Goal: Task Accomplishment & Management: Manage account settings

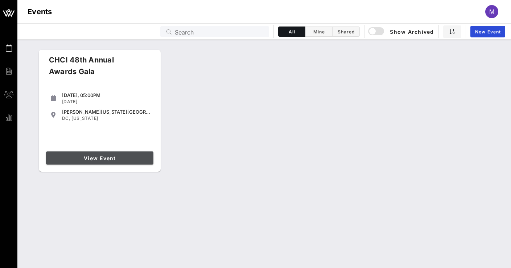
click at [87, 160] on span "View Event" at bounding box center [100, 158] width 102 height 6
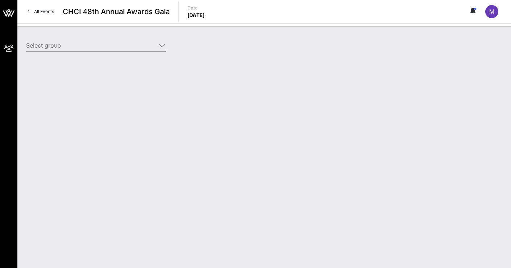
type input "Entravision (Entravision) [[PERSON_NAME], [EMAIL_ADDRESS][DOMAIN_NAME]]"
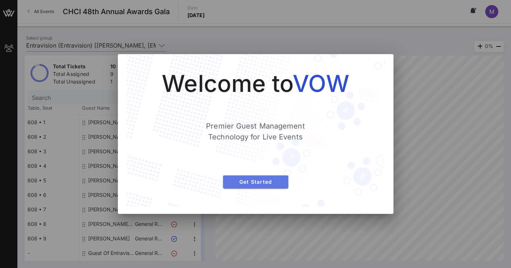
click at [258, 185] on button "Get Started" at bounding box center [255, 181] width 65 height 13
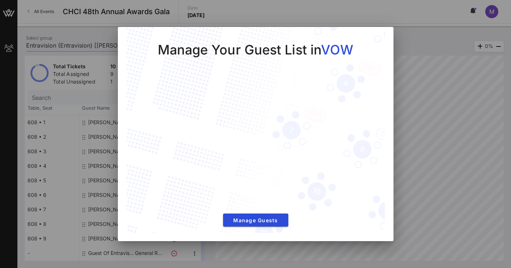
click at [420, 38] on div at bounding box center [255, 134] width 511 height 268
click at [475, 150] on div at bounding box center [255, 134] width 511 height 268
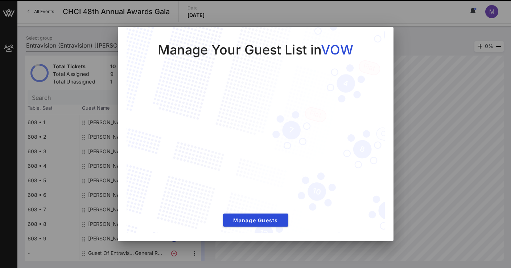
click at [75, 32] on div at bounding box center [255, 134] width 511 height 268
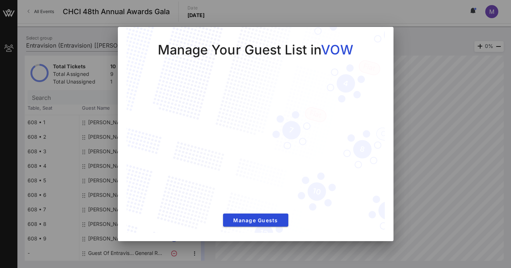
click at [75, 32] on div at bounding box center [255, 134] width 511 height 268
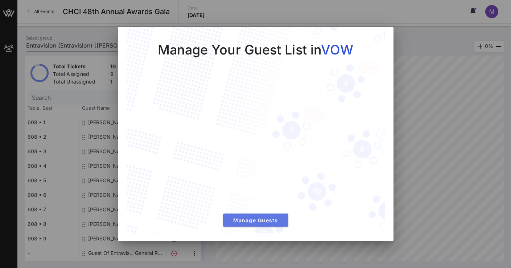
click at [249, 222] on span "Manage Guests" at bounding box center [256, 220] width 54 height 6
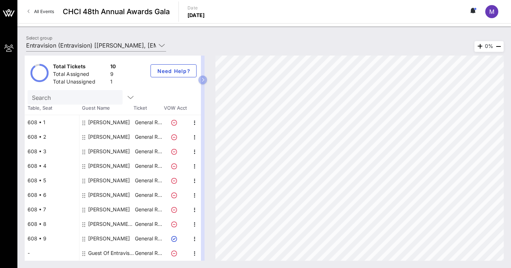
click at [175, 225] on icon at bounding box center [174, 224] width 6 height 6
click at [193, 238] on icon "button" at bounding box center [195, 238] width 9 height 9
click at [195, 222] on icon "button" at bounding box center [195, 224] width 9 height 9
click at [116, 225] on div "[PERSON_NAME] Entravision" at bounding box center [111, 224] width 46 height 15
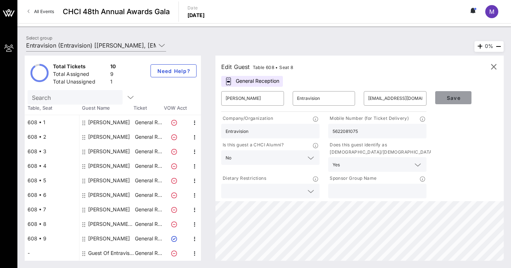
click at [457, 97] on span "Save" at bounding box center [453, 98] width 25 height 6
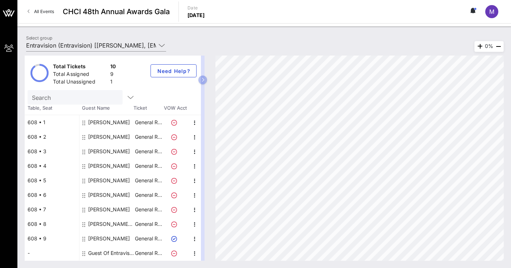
click at [114, 165] on div "[PERSON_NAME]" at bounding box center [109, 166] width 42 height 15
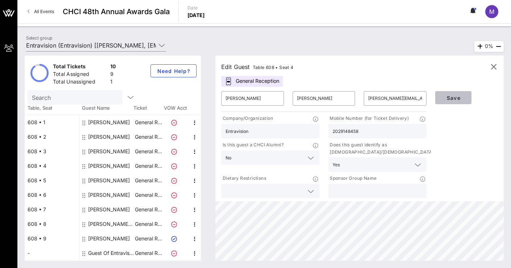
click at [447, 99] on span "Save" at bounding box center [453, 98] width 25 height 6
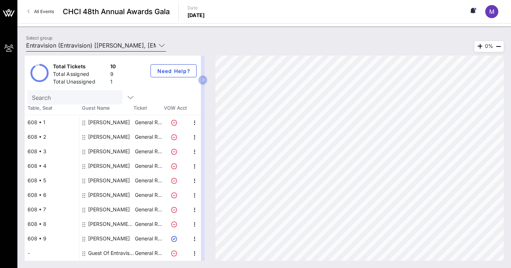
click at [163, 47] on icon at bounding box center [162, 45] width 7 height 9
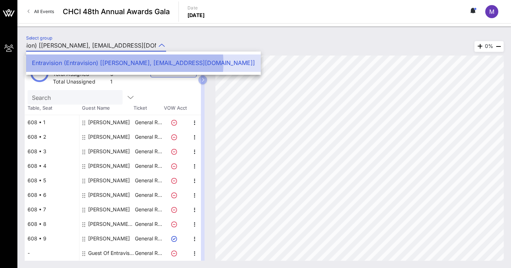
click at [183, 63] on div "Entravision (Entravision) [[PERSON_NAME], [EMAIL_ADDRESS][DOMAIN_NAME]]" at bounding box center [143, 63] width 223 height 7
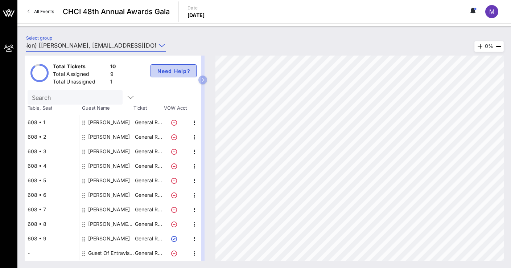
click at [172, 71] on span "Need Help?" at bounding box center [174, 71] width 34 height 6
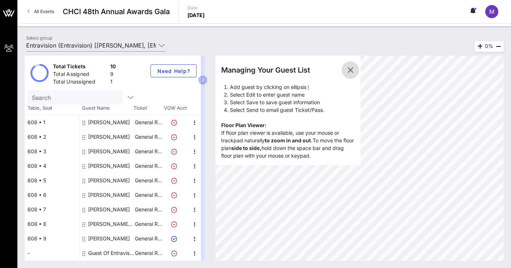
click at [350, 68] on icon "button" at bounding box center [350, 70] width 9 height 9
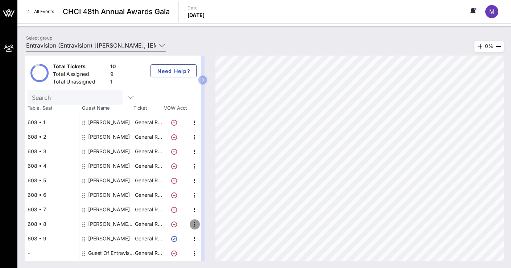
click at [196, 224] on icon "button" at bounding box center [195, 224] width 9 height 9
click at [211, 224] on div "Edit" at bounding box center [213, 227] width 15 height 6
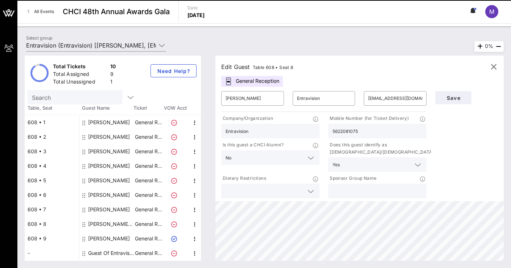
click at [246, 80] on div "General Reception" at bounding box center [252, 81] width 62 height 11
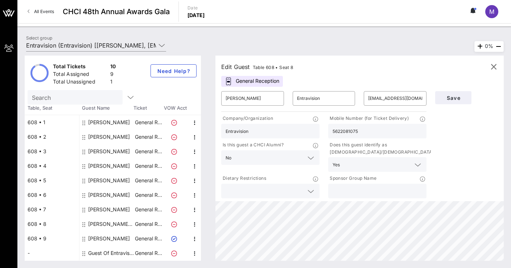
click at [174, 237] on icon at bounding box center [174, 239] width 6 height 6
click at [175, 225] on icon at bounding box center [174, 224] width 6 height 6
click at [459, 95] on span "Save" at bounding box center [453, 98] width 25 height 6
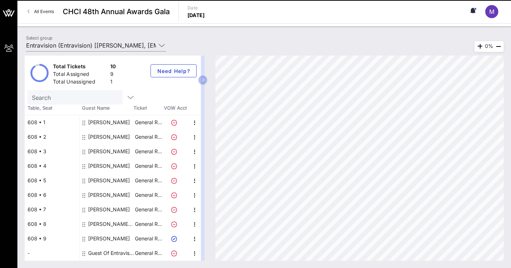
click at [85, 224] on icon at bounding box center [83, 224] width 3 height 6
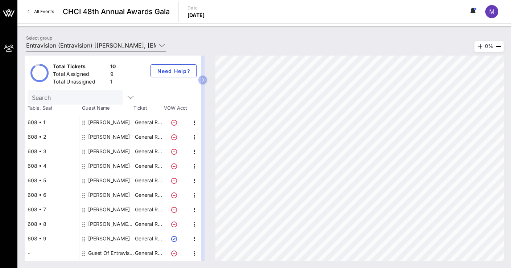
click at [85, 224] on icon at bounding box center [83, 224] width 3 height 6
click at [109, 223] on div "[PERSON_NAME] Entravision" at bounding box center [111, 224] width 46 height 15
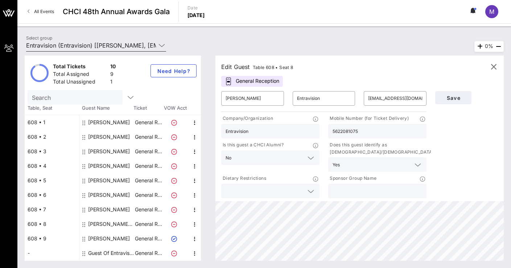
click at [161, 45] on icon at bounding box center [162, 45] width 7 height 9
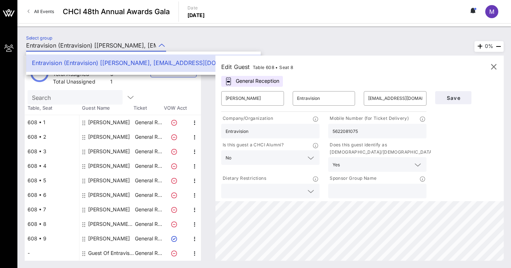
click at [117, 61] on div "Entravision (Entravision) [[PERSON_NAME], [EMAIL_ADDRESS][DOMAIN_NAME]]" at bounding box center [143, 63] width 223 height 7
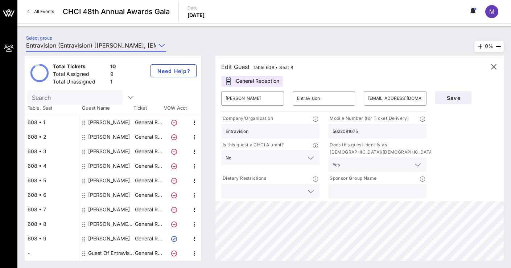
click at [374, 130] on input "5622081075" at bounding box center [378, 130] width 90 height 9
click at [380, 129] on input "5622081075" at bounding box center [378, 130] width 90 height 9
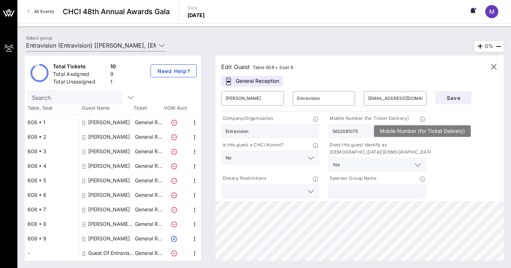
click at [422, 117] on icon at bounding box center [422, 118] width 5 height 5
click at [423, 122] on p at bounding box center [423, 119] width 7 height 8
click at [494, 183] on div "Save" at bounding box center [466, 143] width 71 height 113
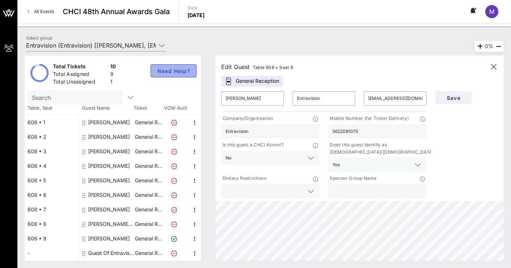
click at [169, 71] on span "Need Help?" at bounding box center [174, 71] width 34 height 6
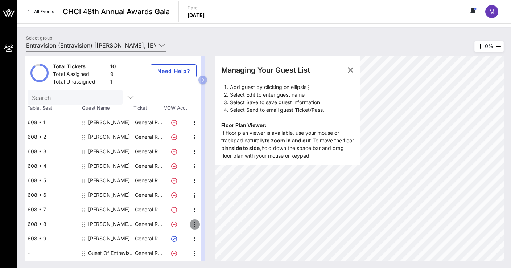
click at [196, 223] on icon "button" at bounding box center [195, 224] width 9 height 9
click at [210, 223] on div "Edit" at bounding box center [213, 227] width 15 height 12
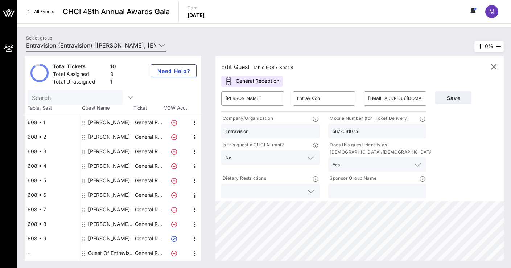
click at [244, 82] on div "General Reception" at bounding box center [252, 81] width 62 height 11
click at [452, 95] on span "Save" at bounding box center [453, 98] width 25 height 6
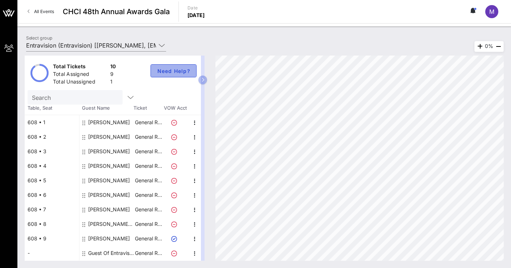
click at [169, 67] on button "Need Help?" at bounding box center [174, 70] width 46 height 13
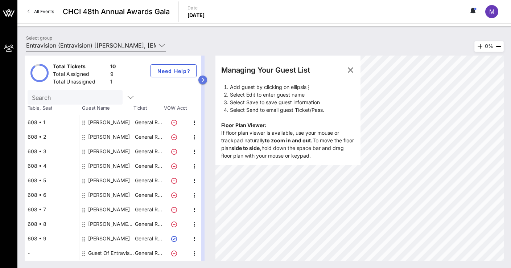
click at [203, 81] on icon "button" at bounding box center [202, 80] width 3 height 4
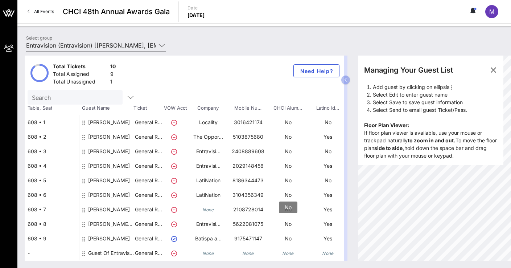
click at [288, 225] on p "No" at bounding box center [288, 224] width 40 height 15
